Goal: Information Seeking & Learning: Learn about a topic

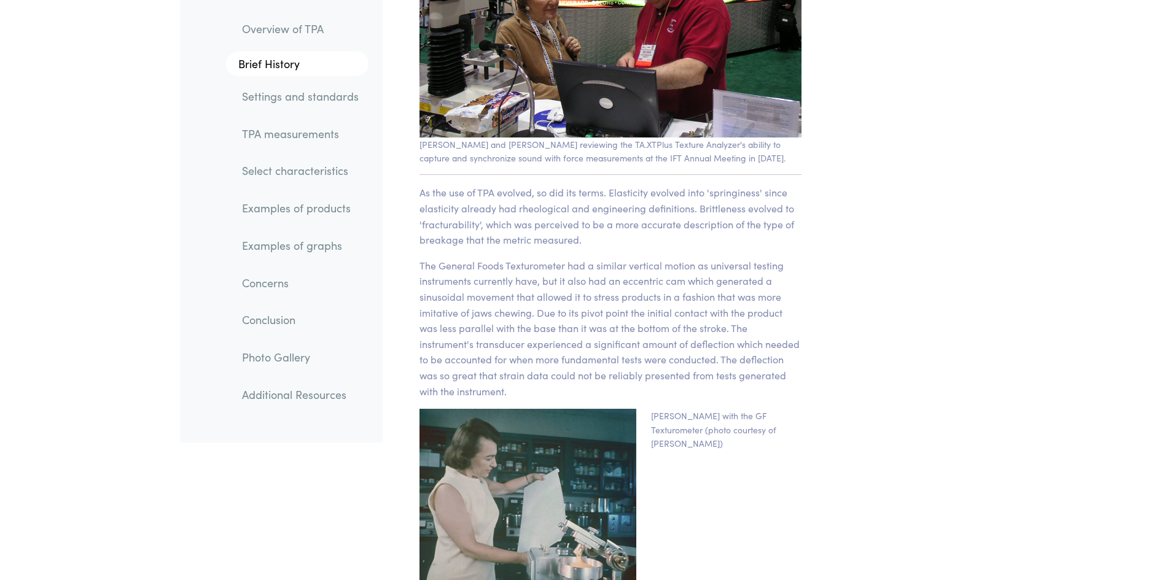
scroll to position [1736, 0]
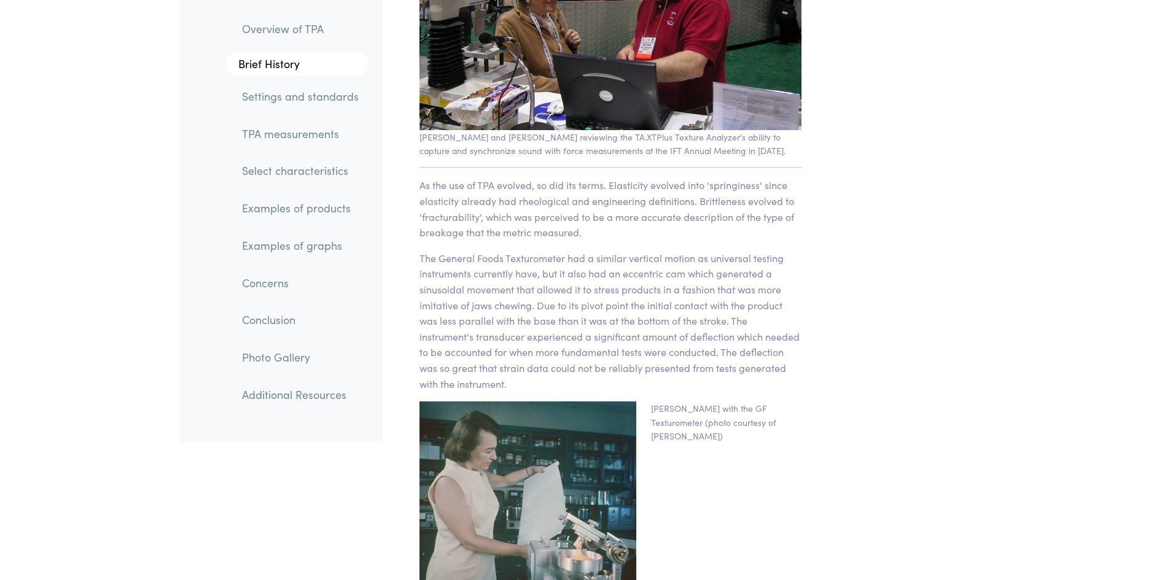
click at [293, 177] on link "Select characteristics" at bounding box center [300, 171] width 136 height 28
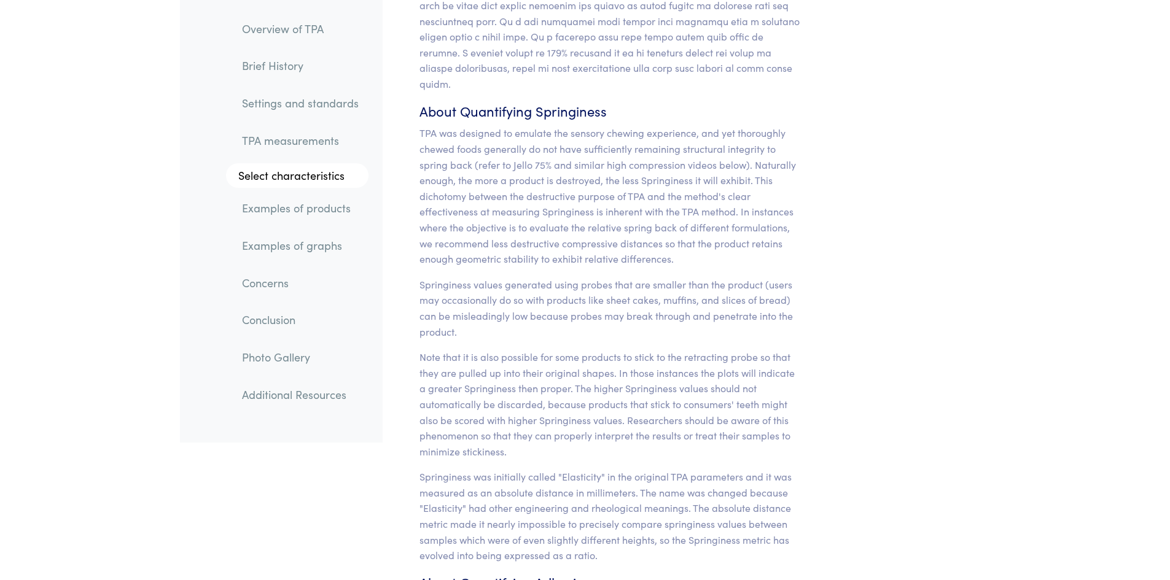
scroll to position [10890, 0]
click at [327, 211] on link "Examples of products" at bounding box center [300, 209] width 136 height 28
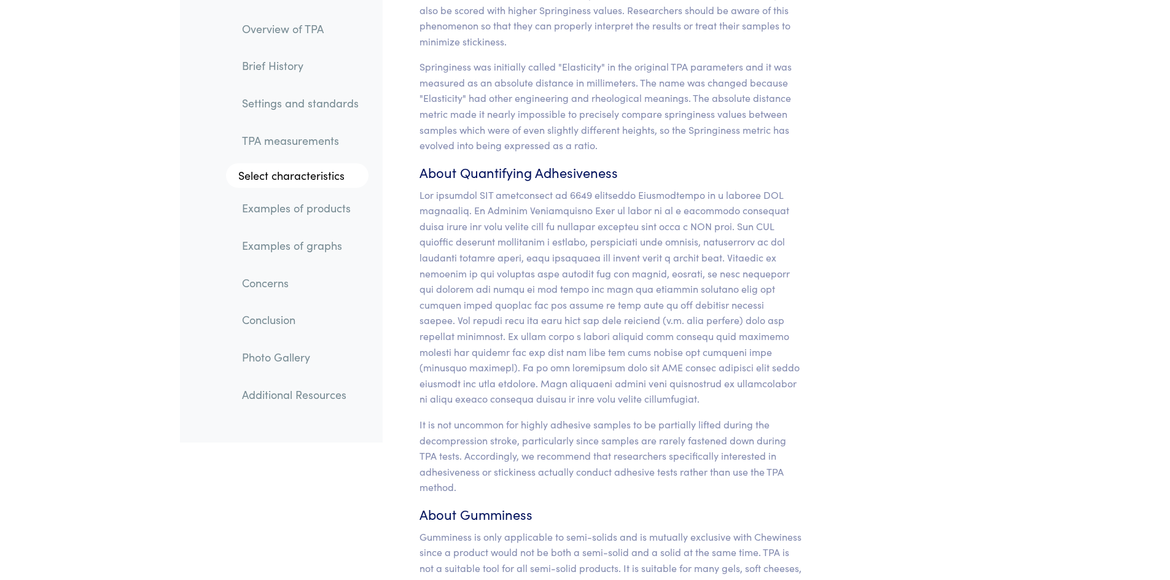
scroll to position [11281, 0]
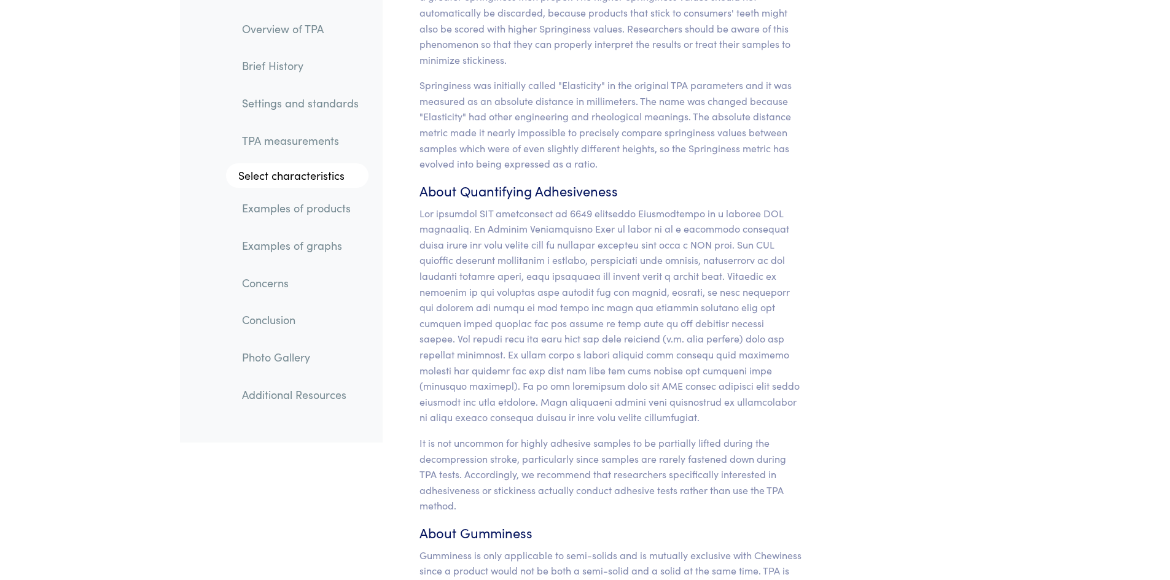
click at [300, 215] on link "Examples of products" at bounding box center [300, 209] width 136 height 28
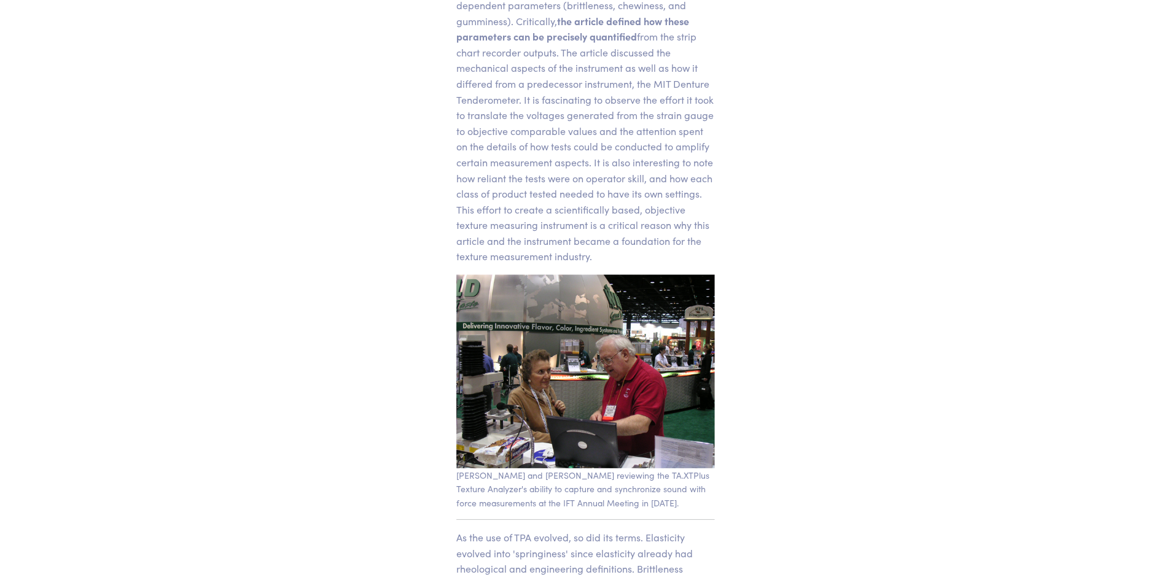
scroll to position [1759, 0]
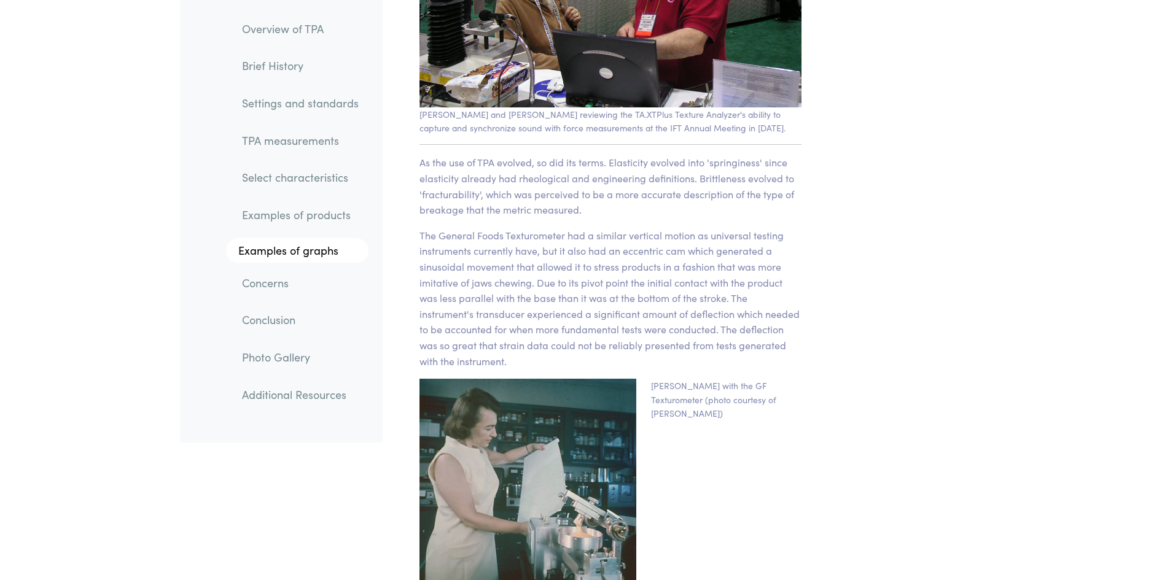
click at [317, 179] on link "Select characteristics" at bounding box center [300, 178] width 136 height 28
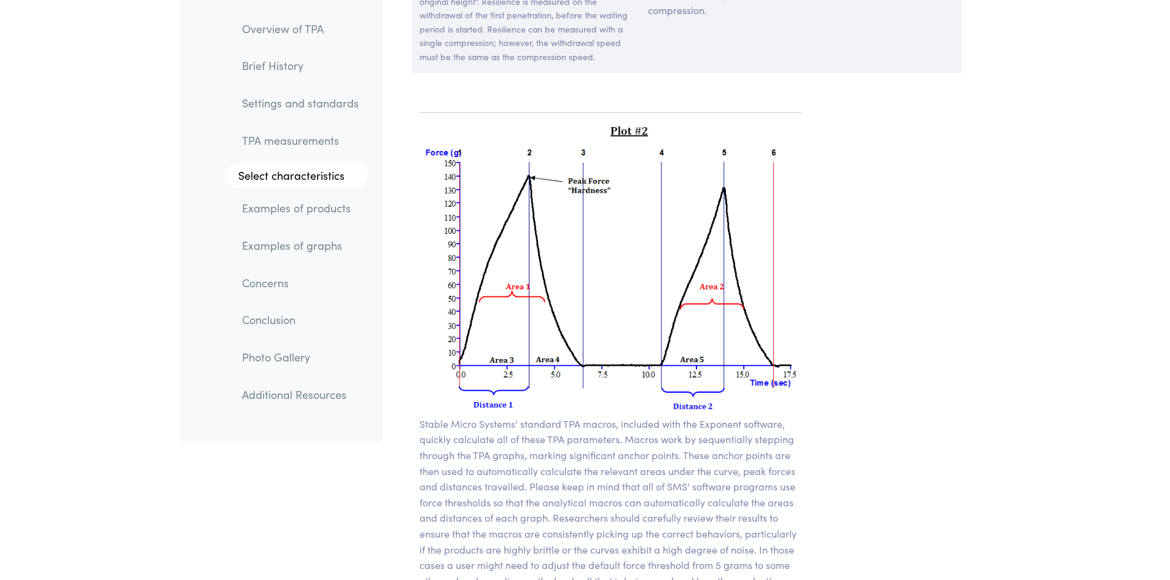
click at [316, 204] on link "Examples of products" at bounding box center [300, 209] width 136 height 28
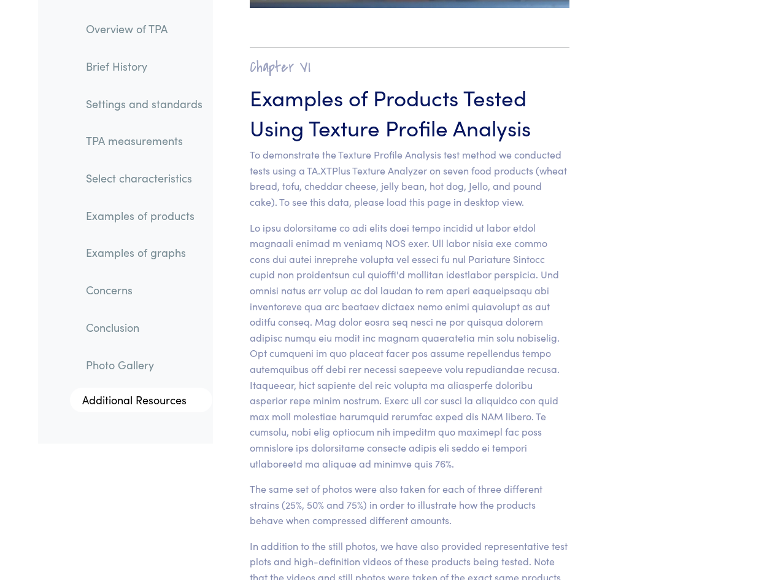
scroll to position [13595, 0]
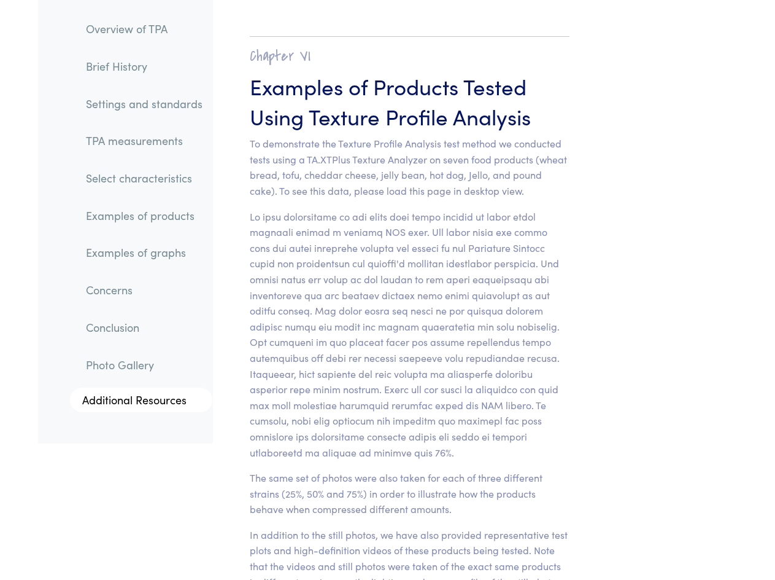
click at [153, 223] on link "Examples of products" at bounding box center [144, 215] width 136 height 28
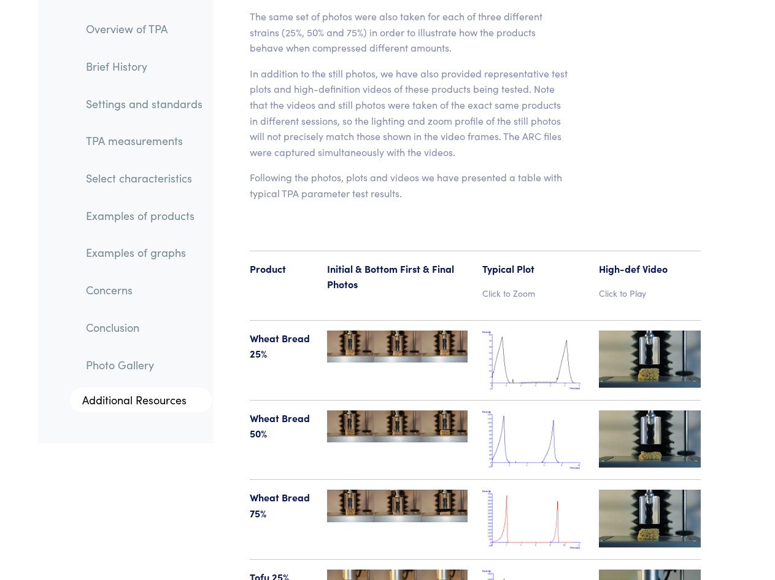
scroll to position [14058, 0]
